Goal: Information Seeking & Learning: Learn about a topic

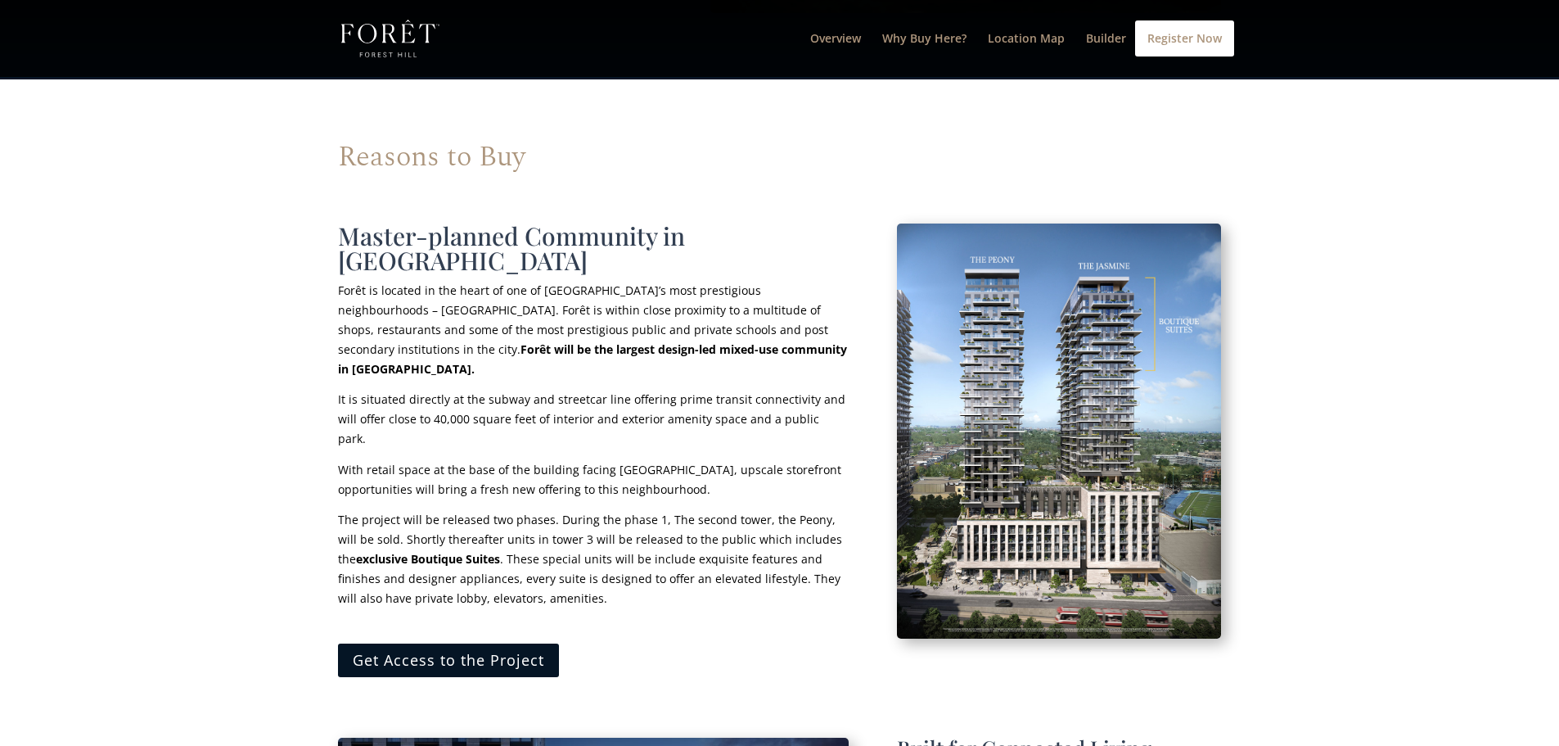
scroll to position [1077, 0]
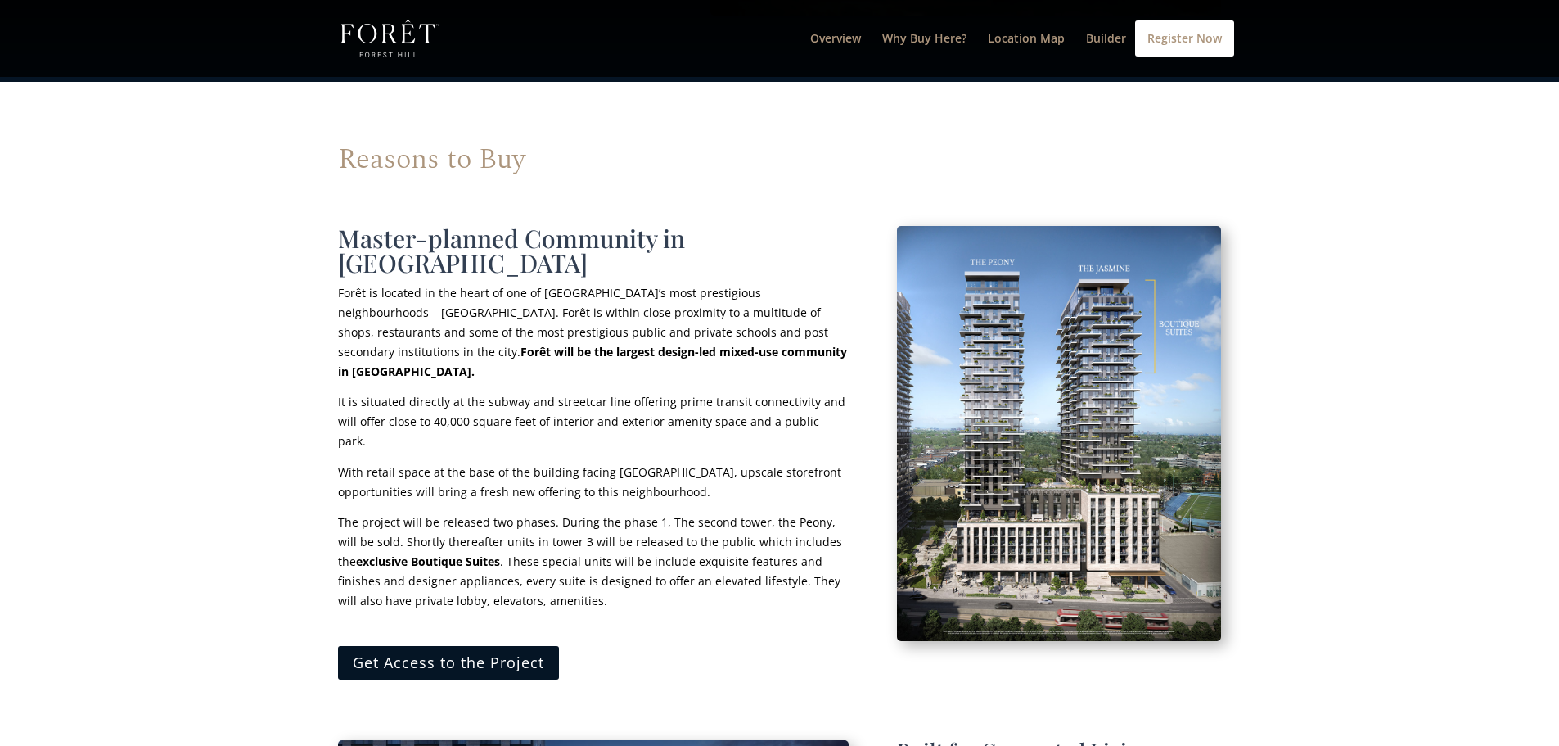
click at [671, 462] on p "With retail space at the base of the building facing [GEOGRAPHIC_DATA], upscale…" at bounding box center [593, 487] width 511 height 51
click at [673, 462] on p "With retail space at the base of the building facing [GEOGRAPHIC_DATA], upscale…" at bounding box center [593, 487] width 511 height 51
click at [665, 464] on span "With retail space at the base of the building facing [GEOGRAPHIC_DATA], upscale…" at bounding box center [589, 481] width 503 height 35
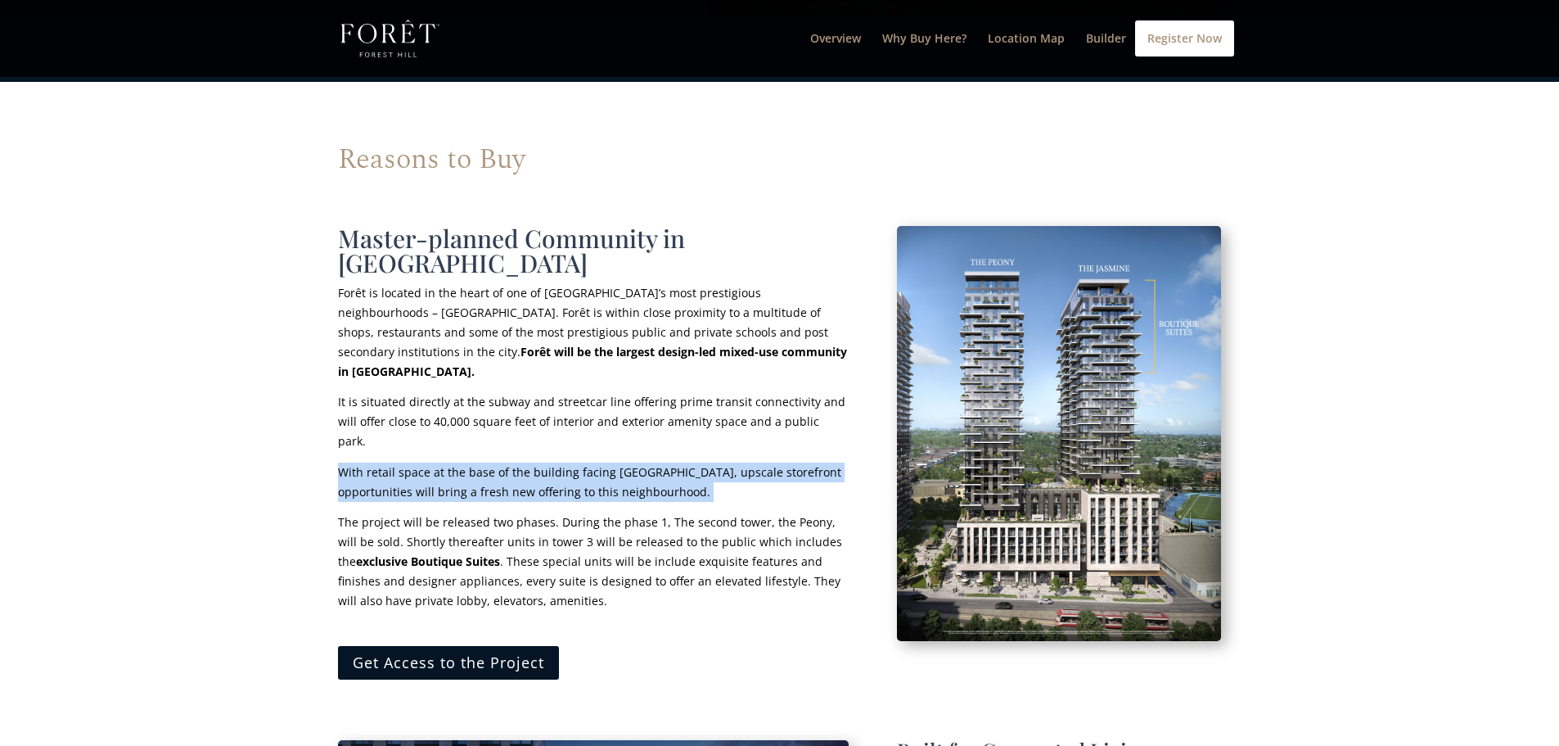
click at [665, 464] on span "With retail space at the base of the building facing [GEOGRAPHIC_DATA], upscale…" at bounding box center [589, 481] width 503 height 35
click at [671, 464] on span "With retail space at the base of the building facing [GEOGRAPHIC_DATA], upscale…" at bounding box center [589, 481] width 503 height 35
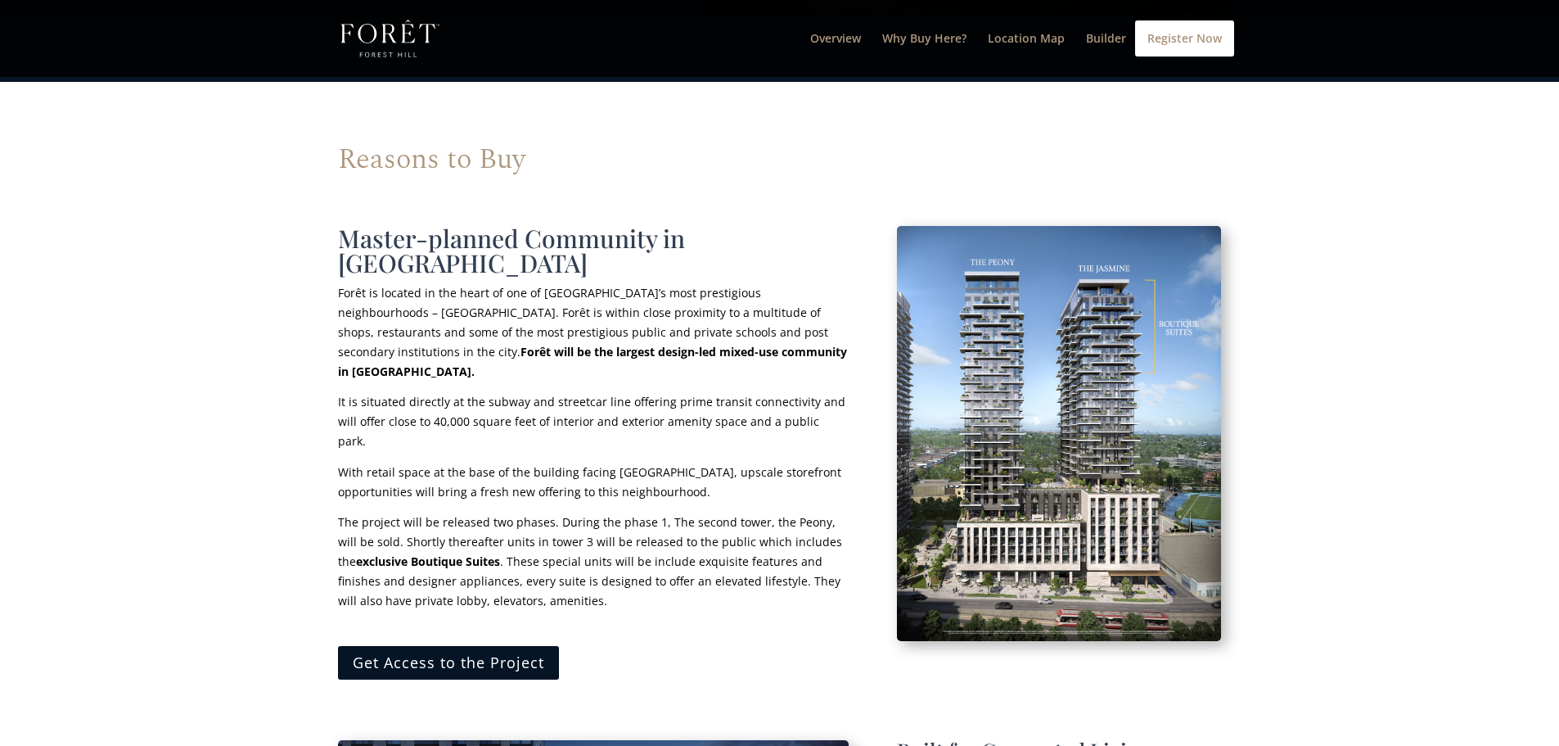
click at [678, 464] on span "With retail space at the base of the building facing [GEOGRAPHIC_DATA], upscale…" at bounding box center [589, 481] width 503 height 35
click at [679, 464] on span "With retail space at the base of the building facing [GEOGRAPHIC_DATA], upscale…" at bounding box center [589, 481] width 503 height 35
click at [681, 464] on span "With retail space at the base of the building facing [GEOGRAPHIC_DATA], upscale…" at bounding box center [589, 481] width 503 height 35
click at [675, 394] on span "It is situated directly at the subway and streetcar line offering prime transit…" at bounding box center [591, 421] width 507 height 55
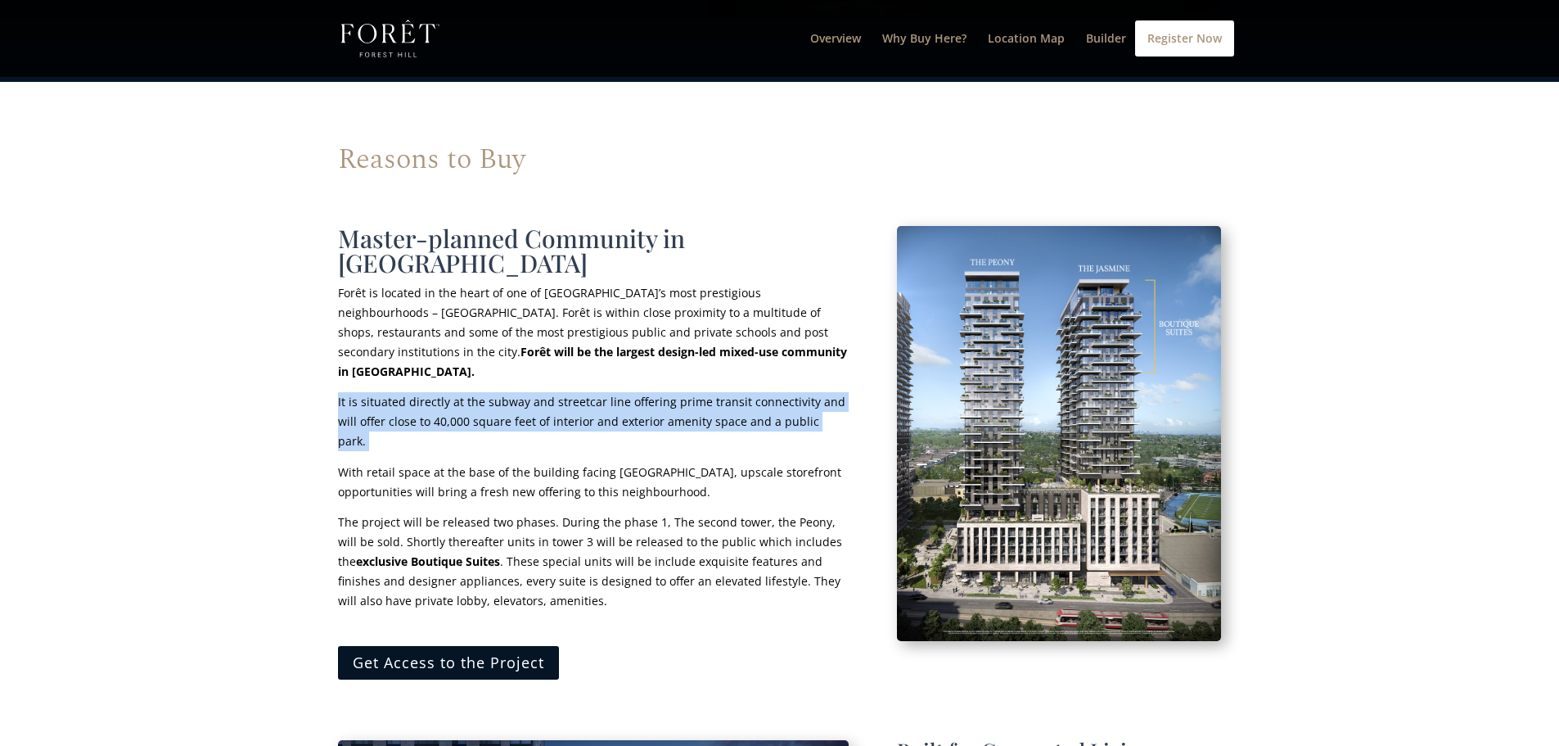
click at [675, 394] on span "It is situated directly at the subway and streetcar line offering prime transit…" at bounding box center [591, 421] width 507 height 55
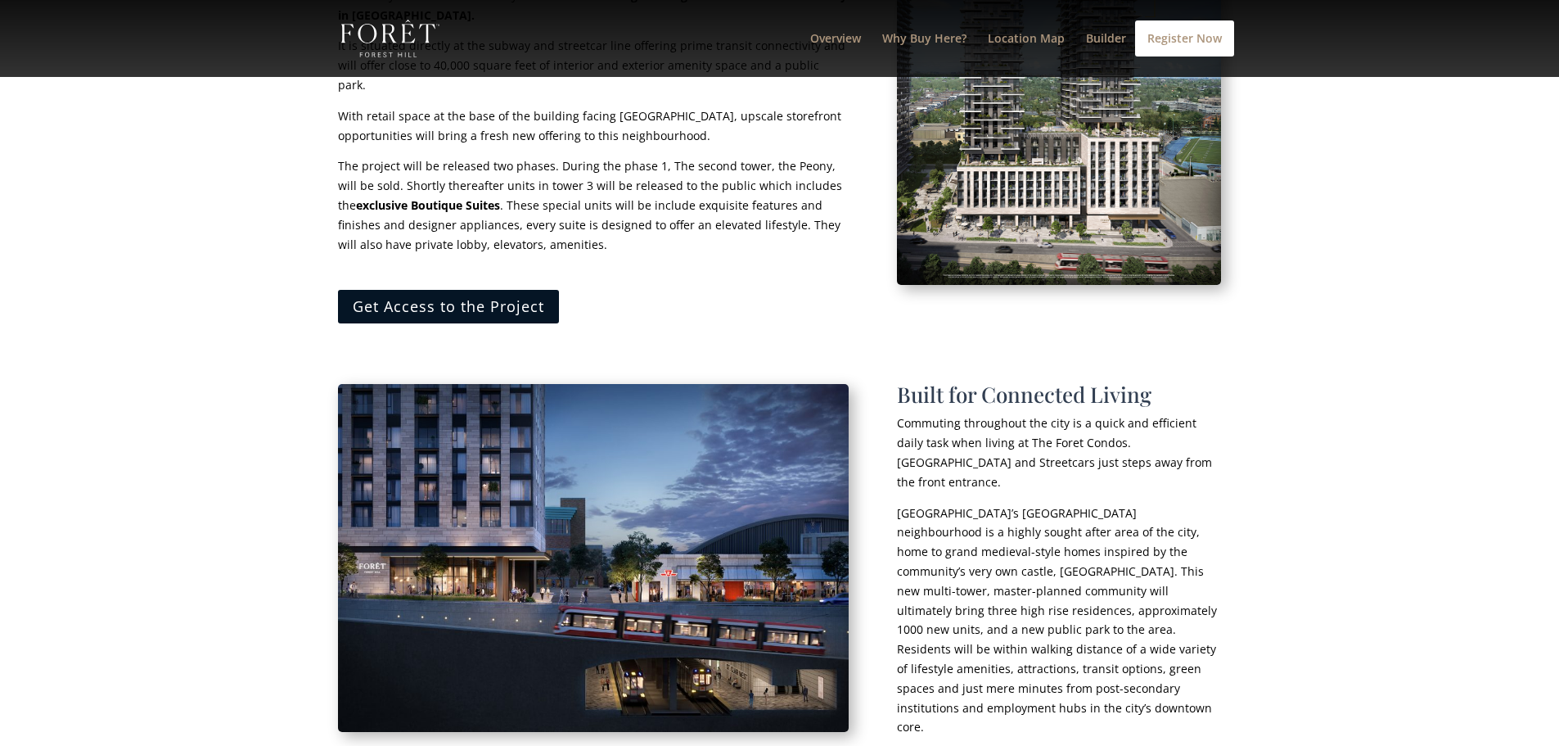
scroll to position [1434, 0]
click at [983, 503] on p "[GEOGRAPHIC_DATA]’s [GEOGRAPHIC_DATA] neighbourhood is a highly sought after ar…" at bounding box center [1059, 620] width 324 height 234
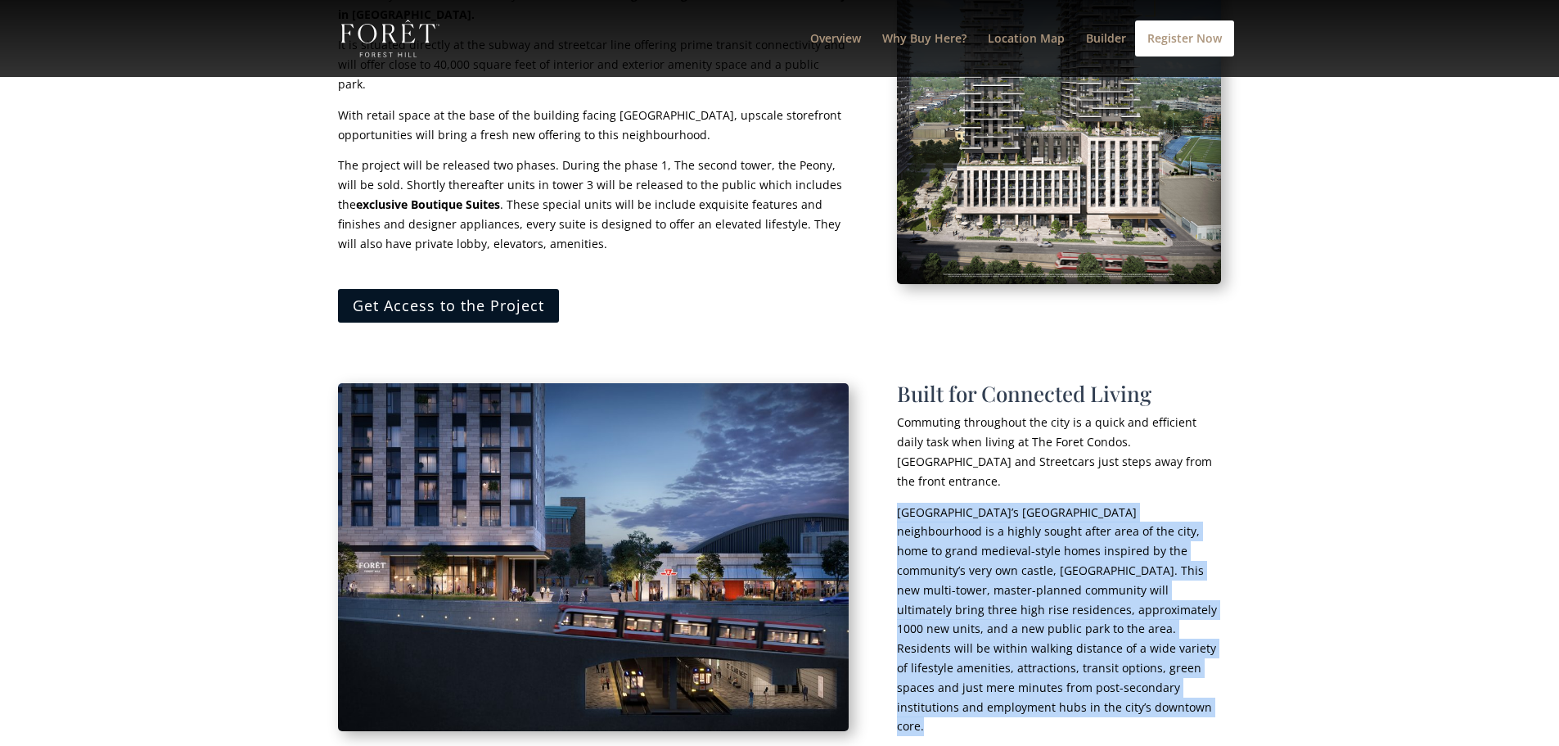
click at [983, 503] on p "[GEOGRAPHIC_DATA]’s [GEOGRAPHIC_DATA] neighbourhood is a highly sought after ar…" at bounding box center [1059, 620] width 324 height 234
click at [978, 504] on span "[GEOGRAPHIC_DATA]’s [GEOGRAPHIC_DATA] neighbourhood is a highly sought after ar…" at bounding box center [1057, 619] width 320 height 230
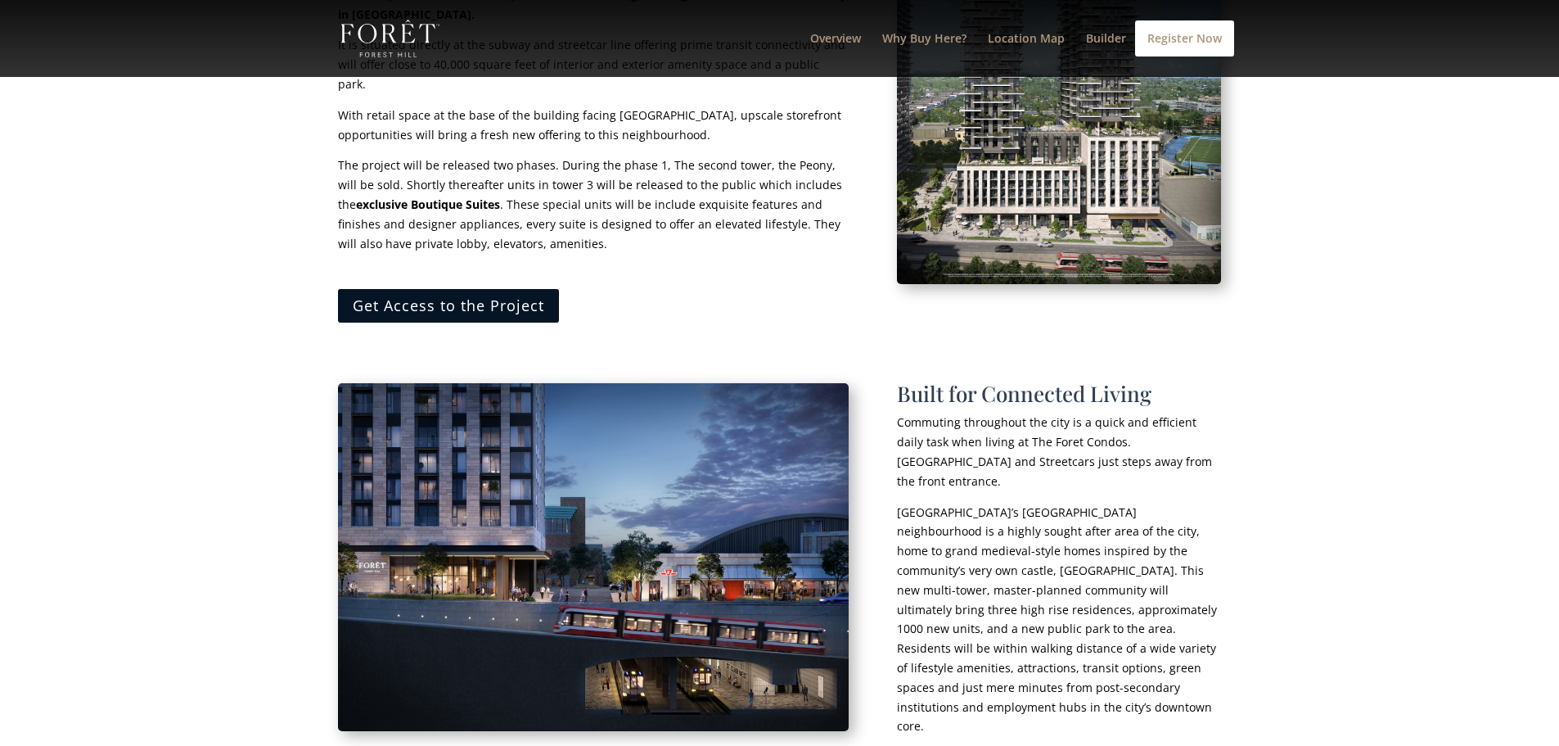
click at [976, 504] on span "[GEOGRAPHIC_DATA]’s [GEOGRAPHIC_DATA] neighbourhood is a highly sought after ar…" at bounding box center [1057, 619] width 320 height 230
click at [978, 504] on span "[GEOGRAPHIC_DATA]’s [GEOGRAPHIC_DATA] neighbourhood is a highly sought after ar…" at bounding box center [1057, 619] width 320 height 230
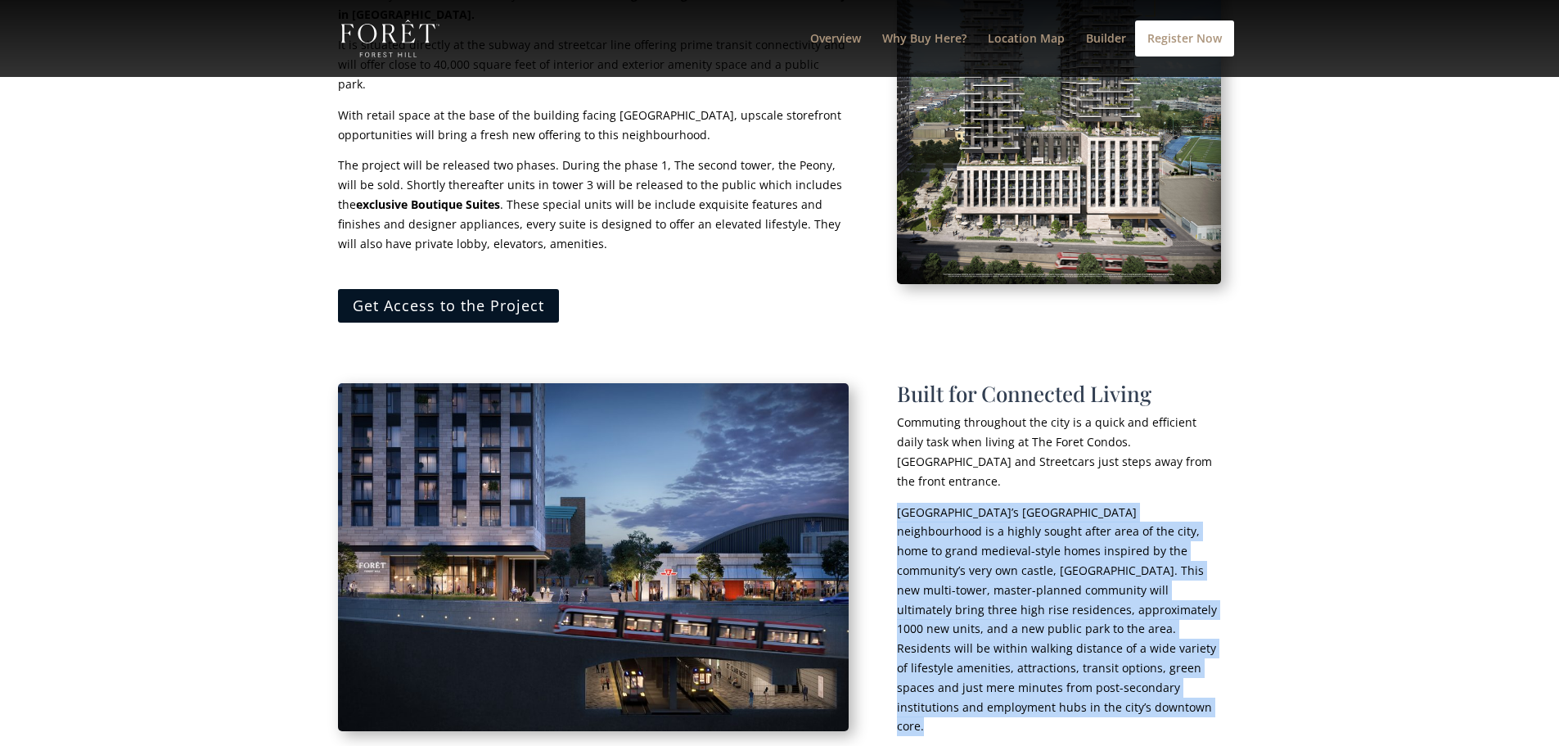
click at [978, 504] on span "[GEOGRAPHIC_DATA]’s [GEOGRAPHIC_DATA] neighbourhood is a highly sought after ar…" at bounding box center [1057, 619] width 320 height 230
click at [1001, 504] on span "[GEOGRAPHIC_DATA]’s [GEOGRAPHIC_DATA] neighbourhood is a highly sought after ar…" at bounding box center [1057, 619] width 320 height 230
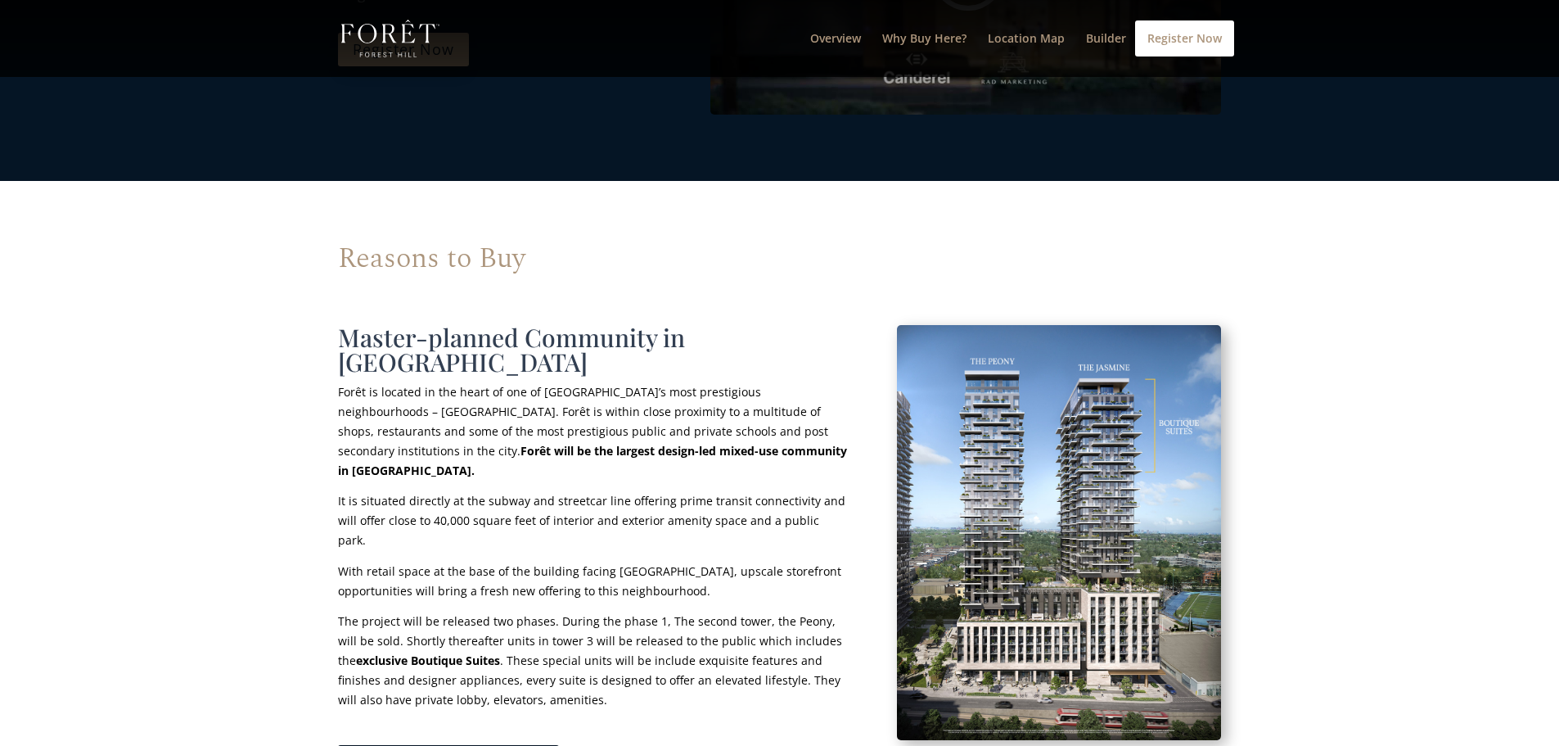
scroll to position [976, 0]
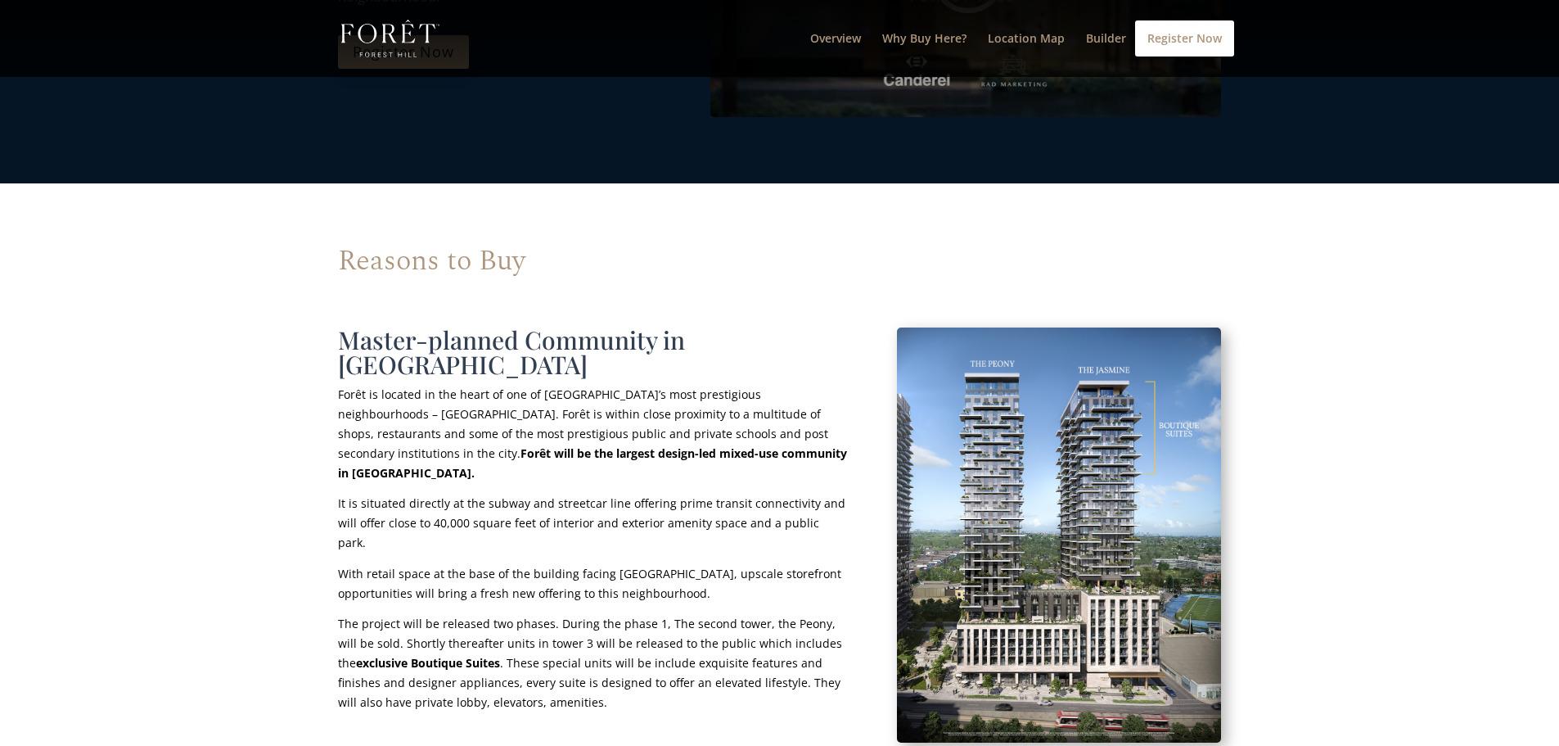
click at [739, 385] on p "Forêt is located in the heart of one of [GEOGRAPHIC_DATA]’s most prestigious ne…" at bounding box center [593, 439] width 511 height 109
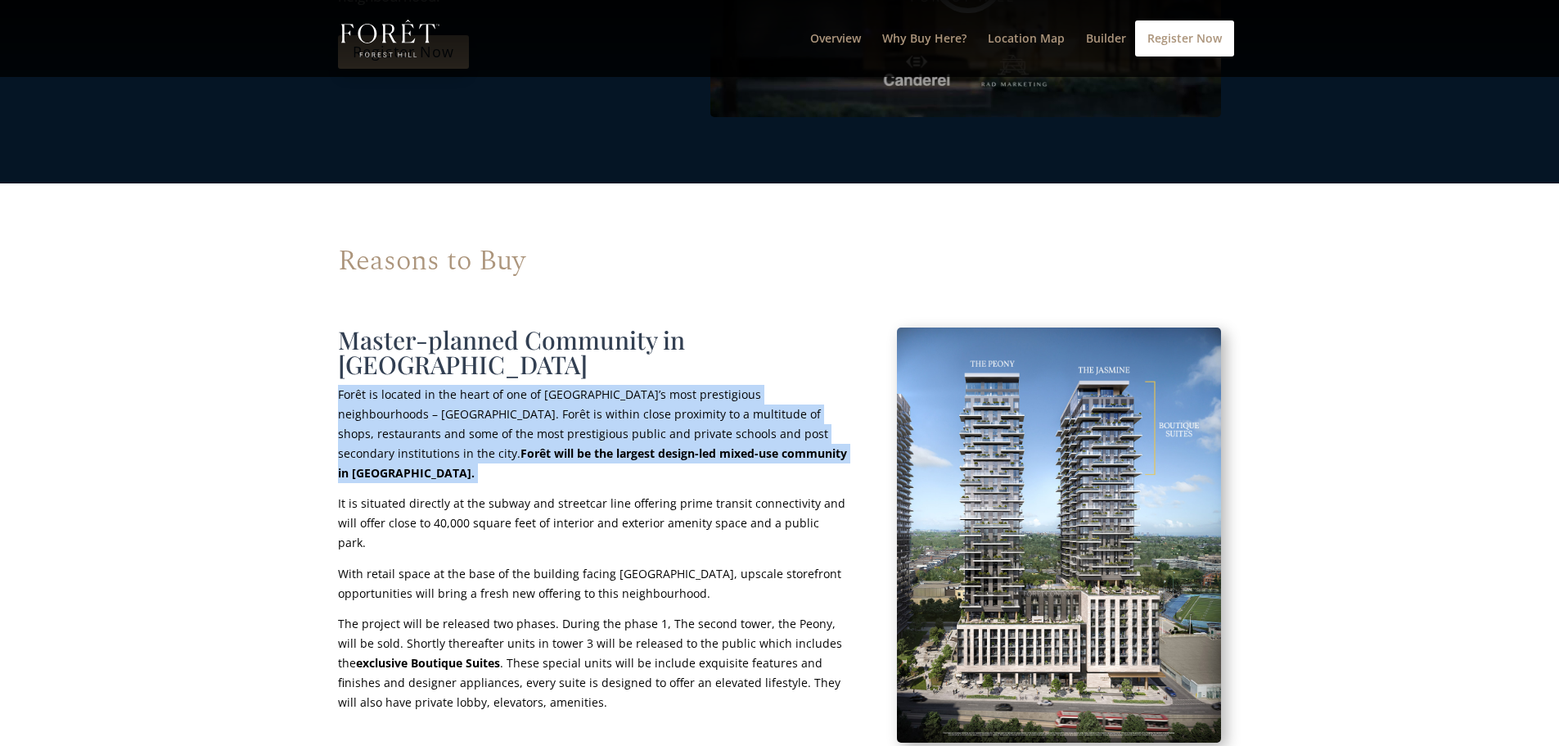
click at [739, 385] on p "Forêt is located in the heart of one of [GEOGRAPHIC_DATA]’s most prestigious ne…" at bounding box center [593, 439] width 511 height 109
click at [768, 389] on span "Forêt is located in the heart of one of [GEOGRAPHIC_DATA]’s most prestigious ne…" at bounding box center [592, 432] width 509 height 93
